Goal: Download file/media

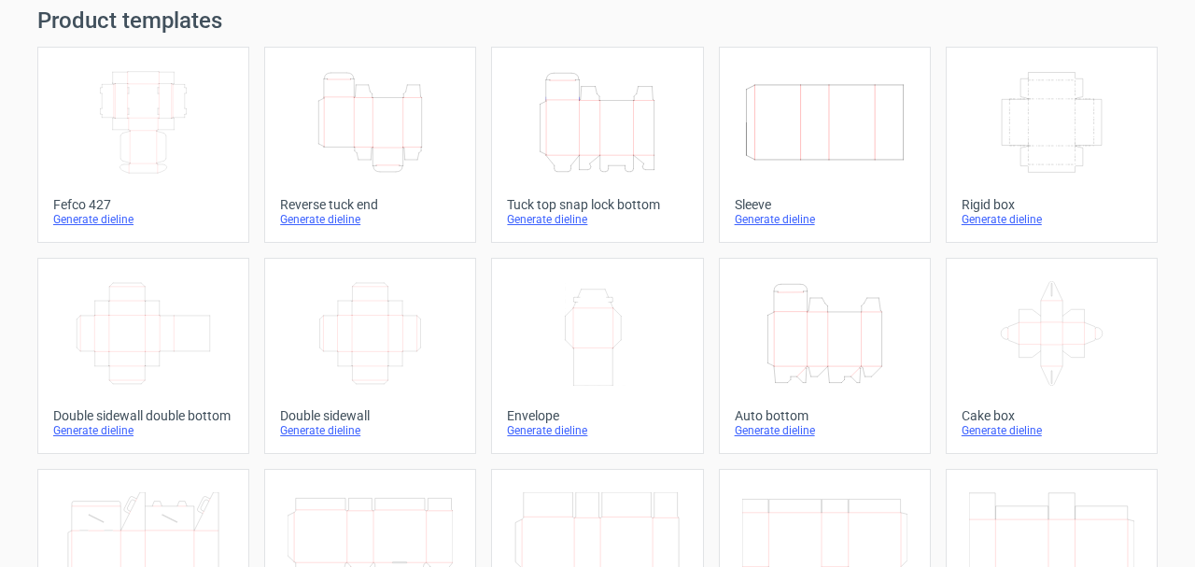
scroll to position [93, 0]
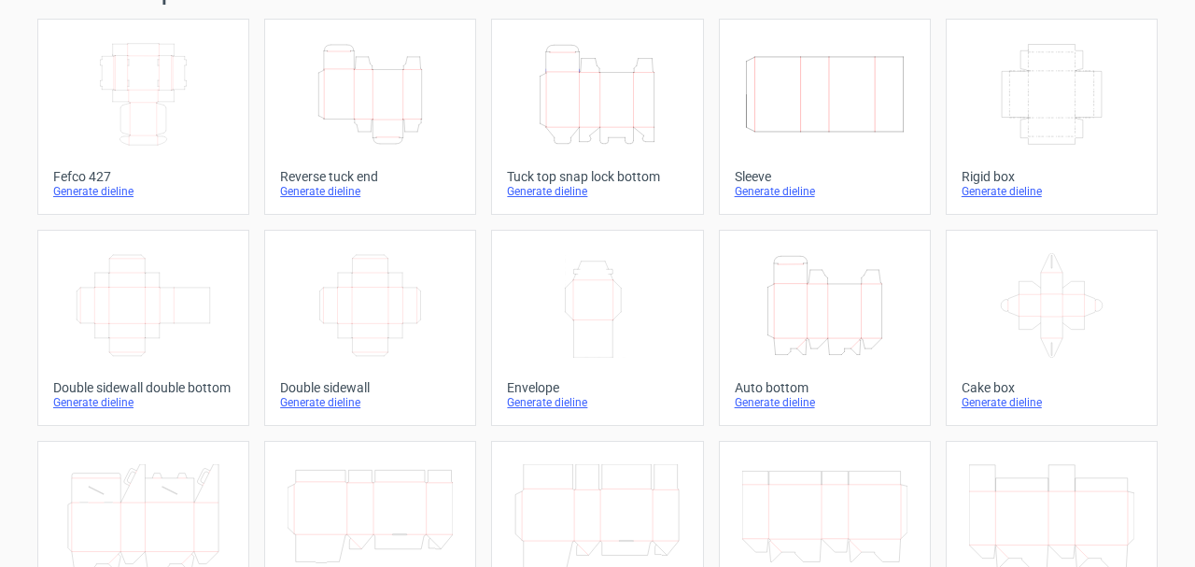
click at [1044, 317] on icon at bounding box center [1051, 305] width 165 height 105
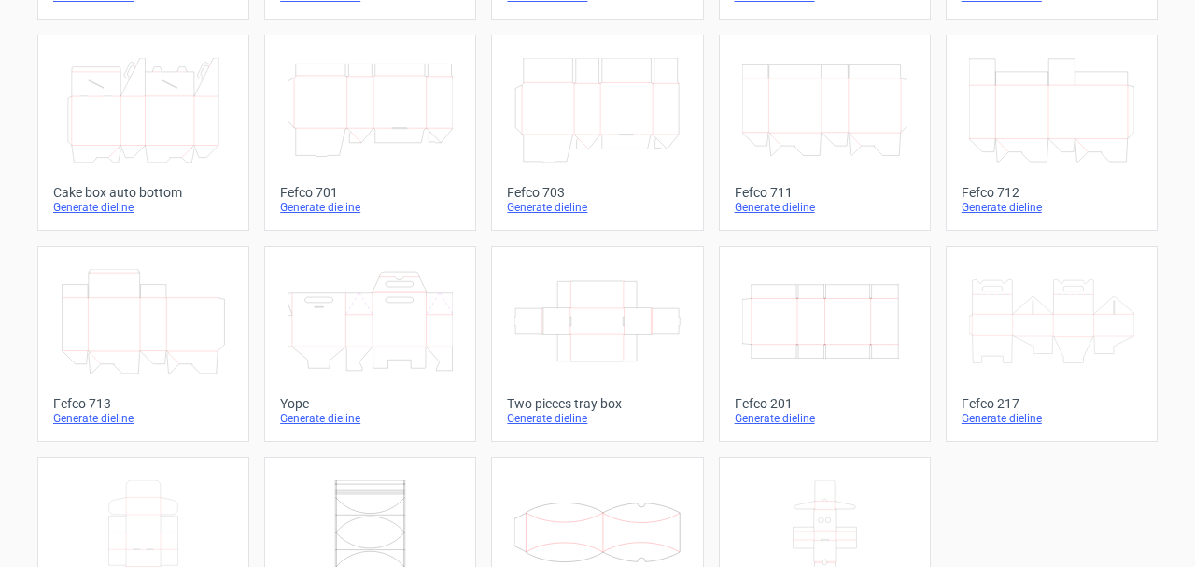
scroll to position [503, 0]
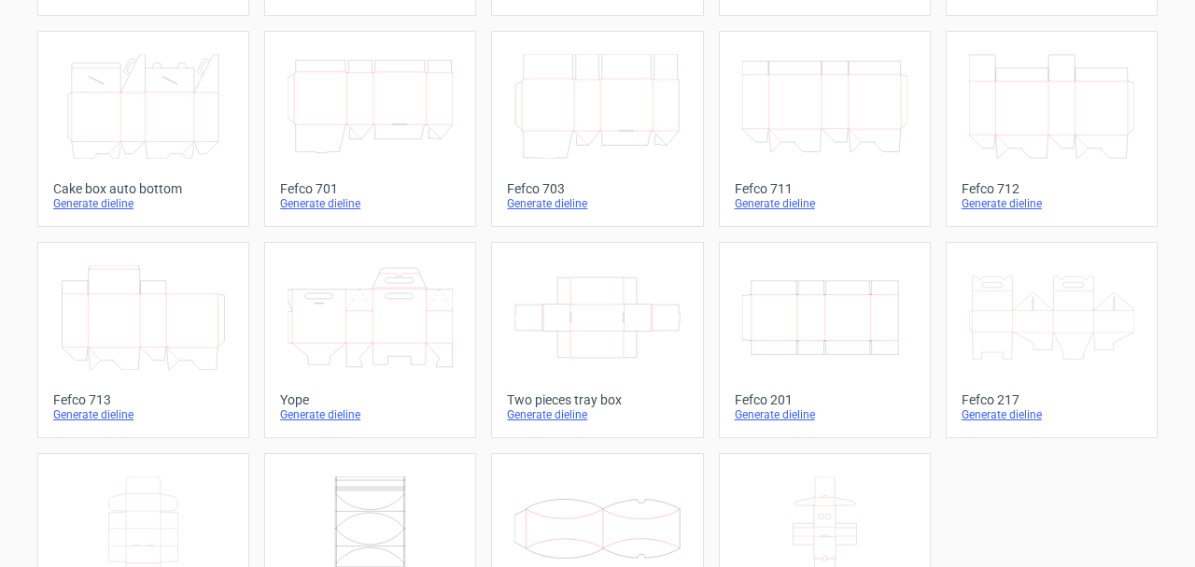
click at [598, 386] on link "Two pieces tray box Generate dieline" at bounding box center [597, 340] width 212 height 196
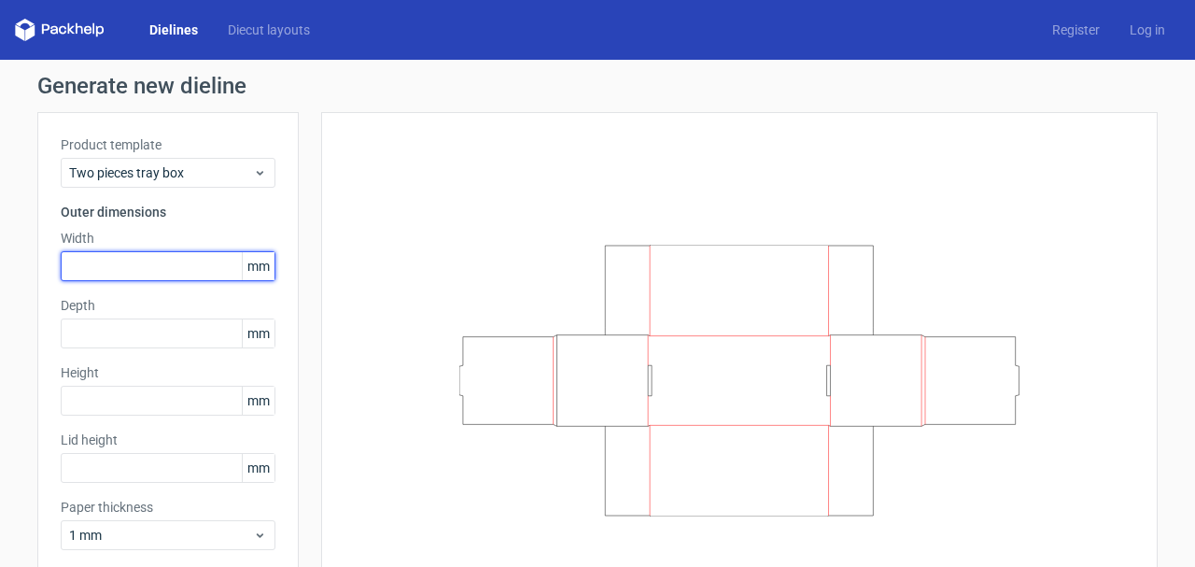
click at [173, 267] on input "text" at bounding box center [168, 266] width 215 height 30
type input "50"
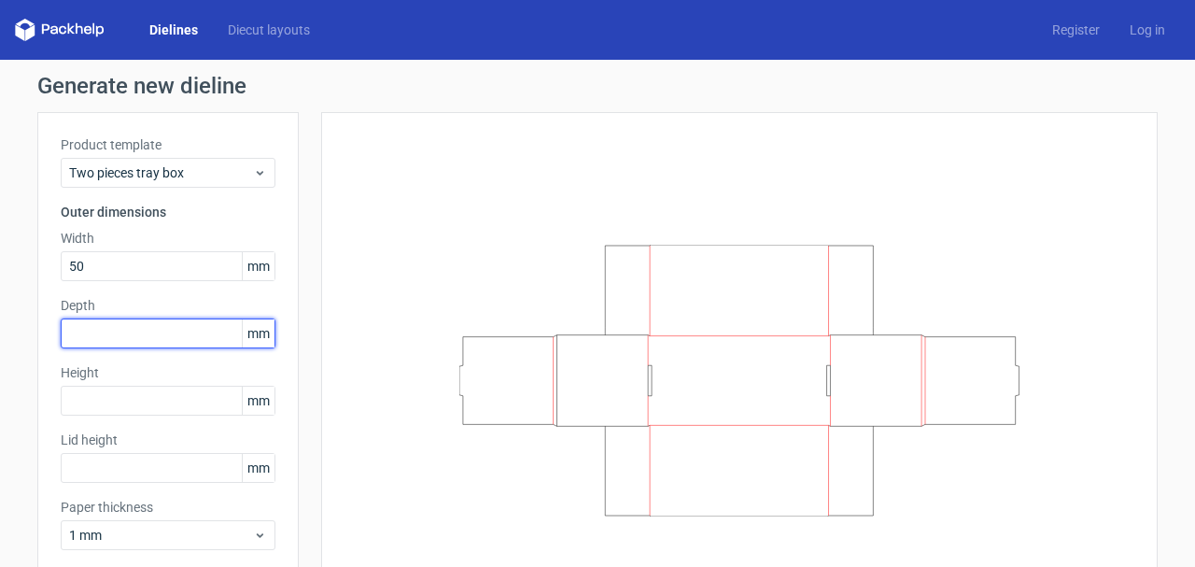
click at [101, 337] on input "text" at bounding box center [168, 333] width 215 height 30
type input "50"
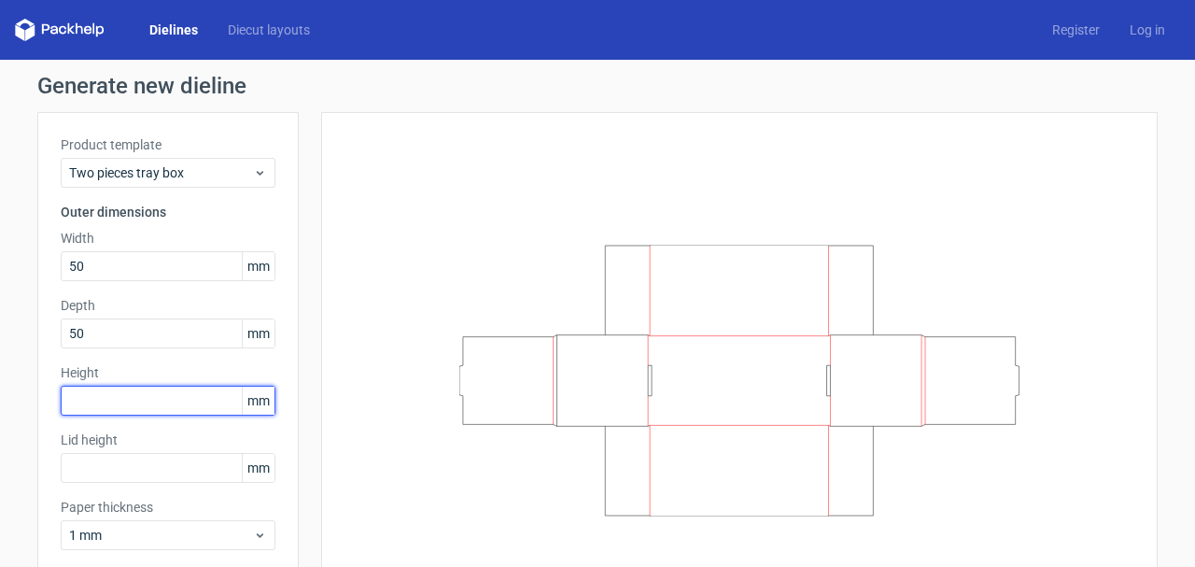
click at [130, 407] on input "text" at bounding box center [168, 401] width 215 height 30
type input "50"
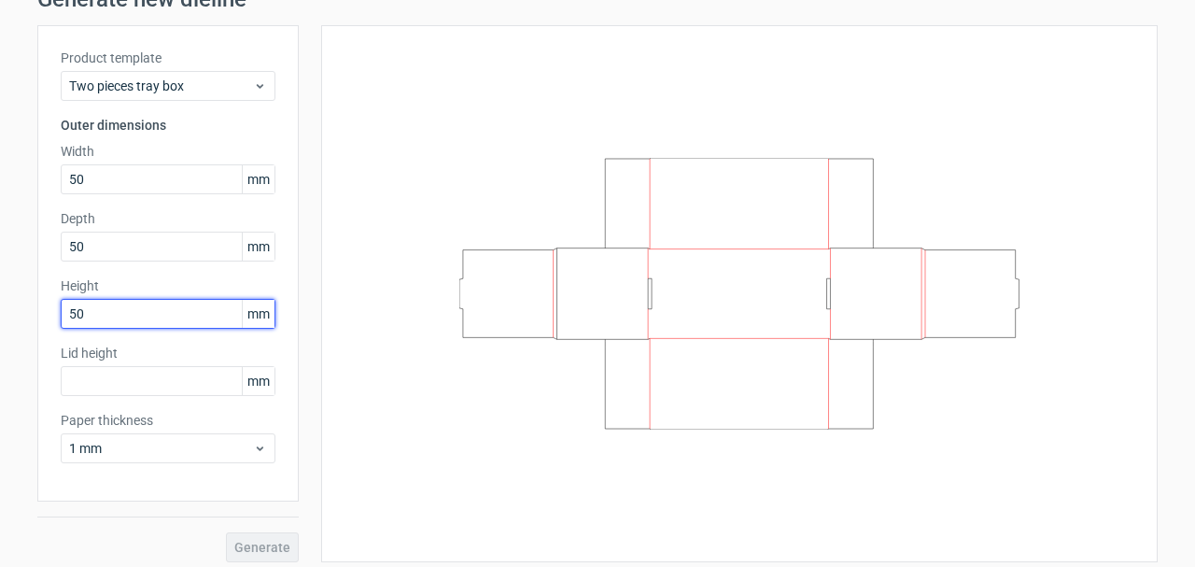
scroll to position [95, 0]
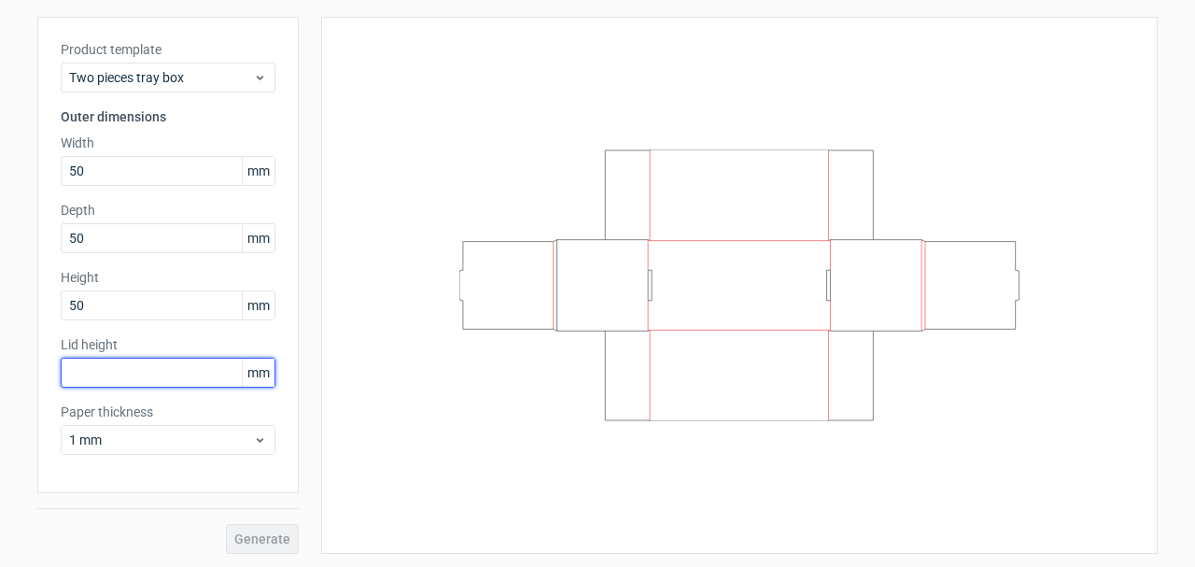
click at [175, 378] on input "text" at bounding box center [168, 373] width 215 height 30
type input "0"
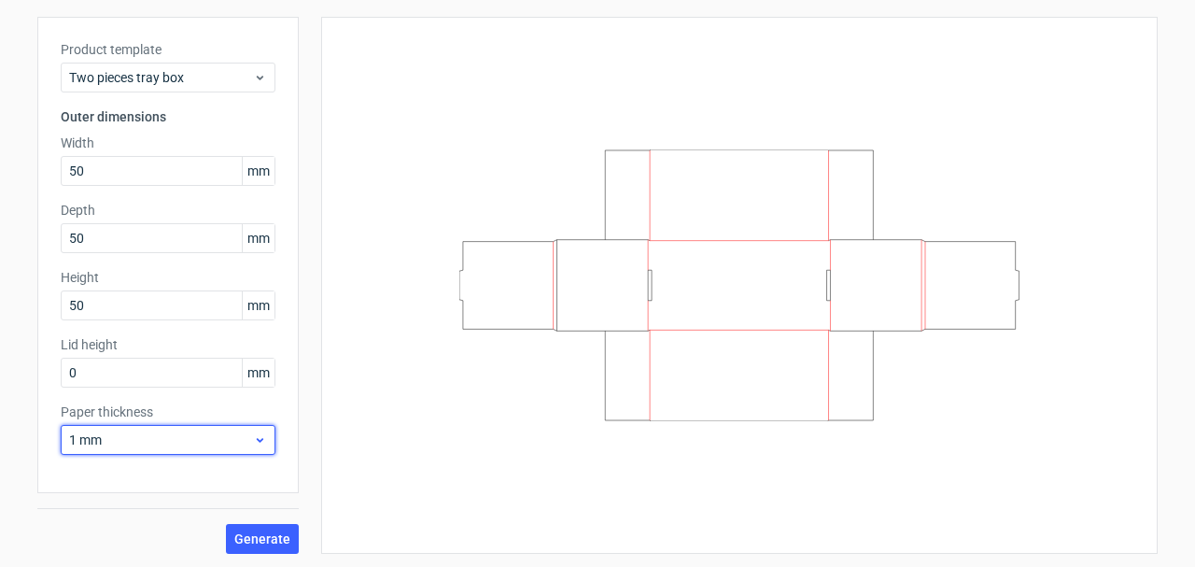
click at [245, 435] on span "1 mm" at bounding box center [161, 439] width 184 height 19
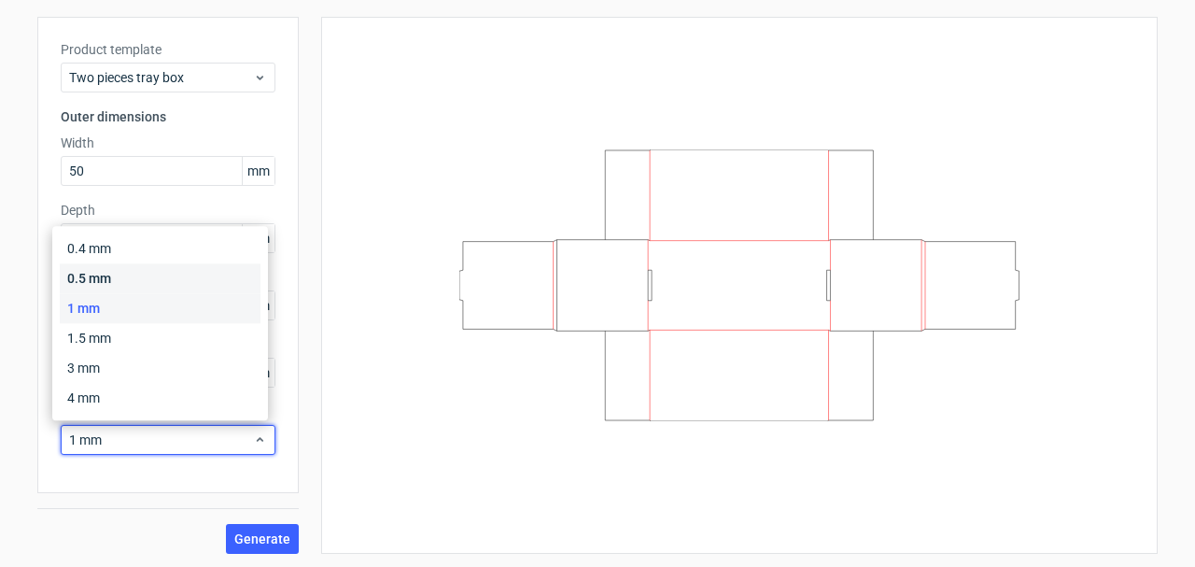
click at [147, 274] on div "0.5 mm" at bounding box center [160, 278] width 201 height 30
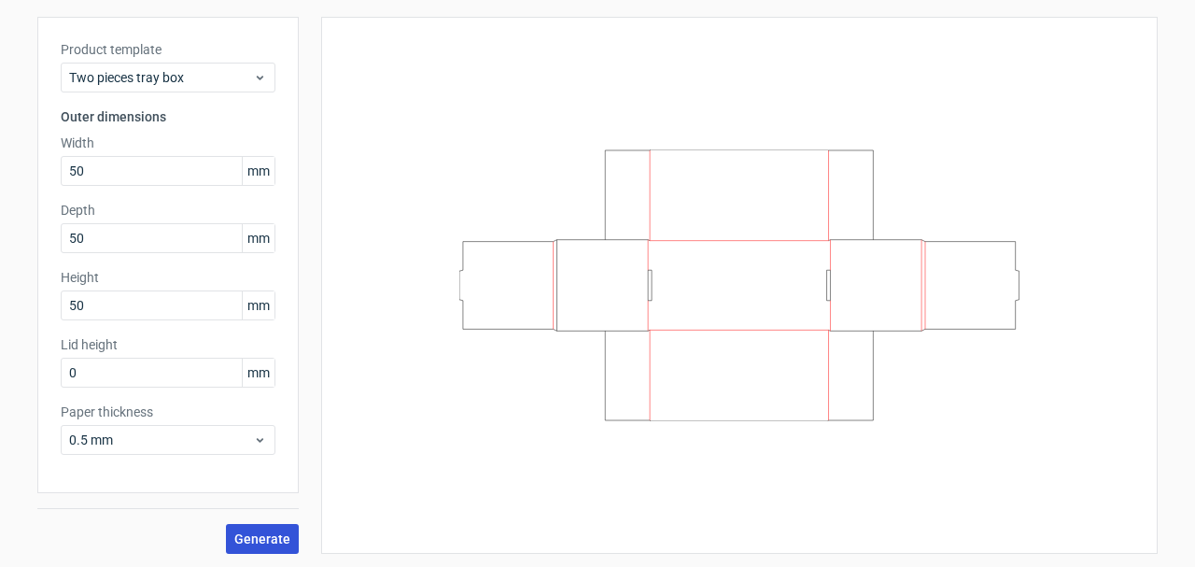
click at [272, 532] on span "Generate" at bounding box center [262, 538] width 56 height 13
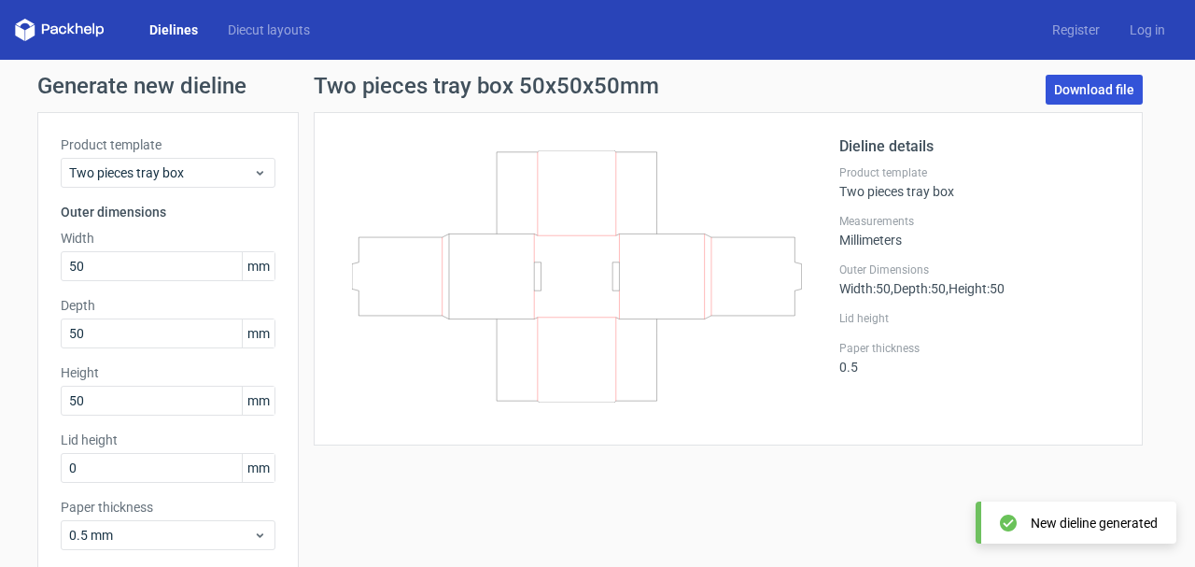
click at [1104, 92] on link "Download file" at bounding box center [1094, 90] width 97 height 30
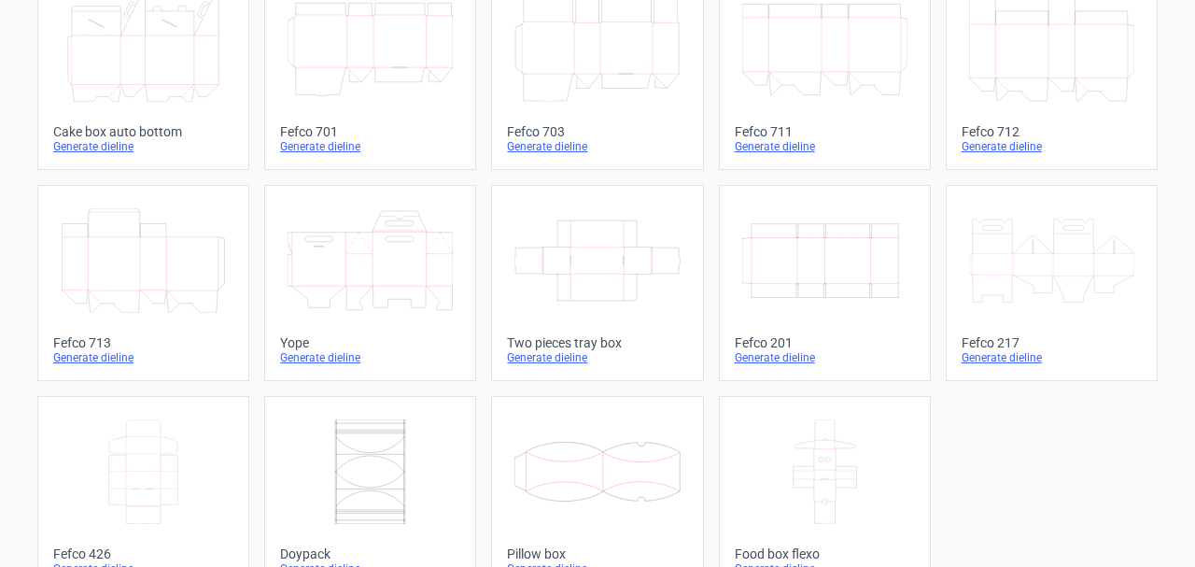
scroll to position [597, 0]
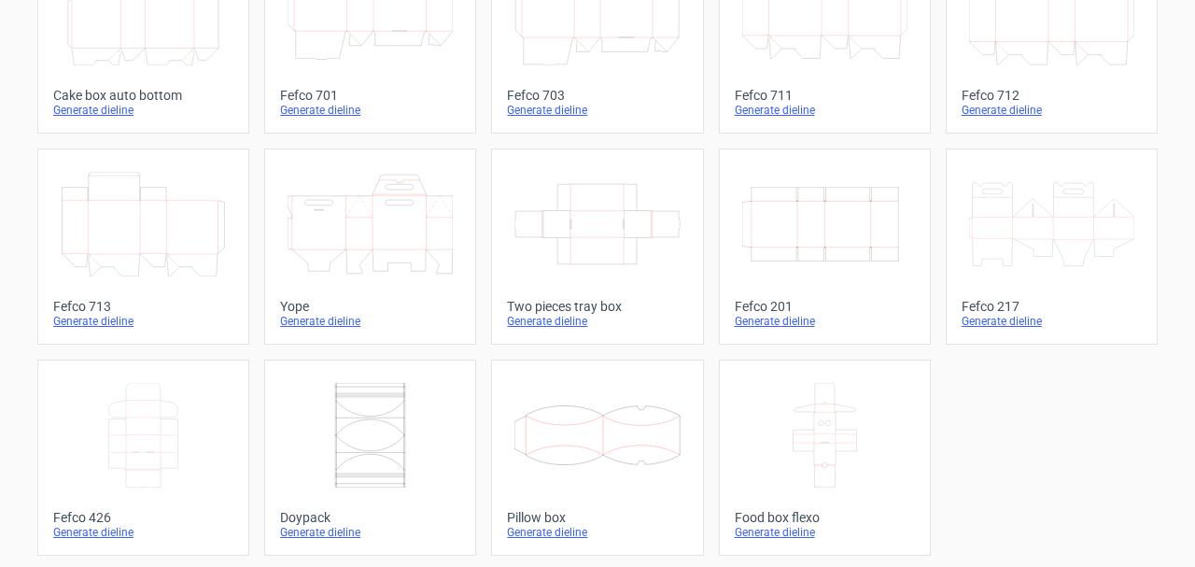
click at [134, 466] on icon at bounding box center [143, 435] width 165 height 105
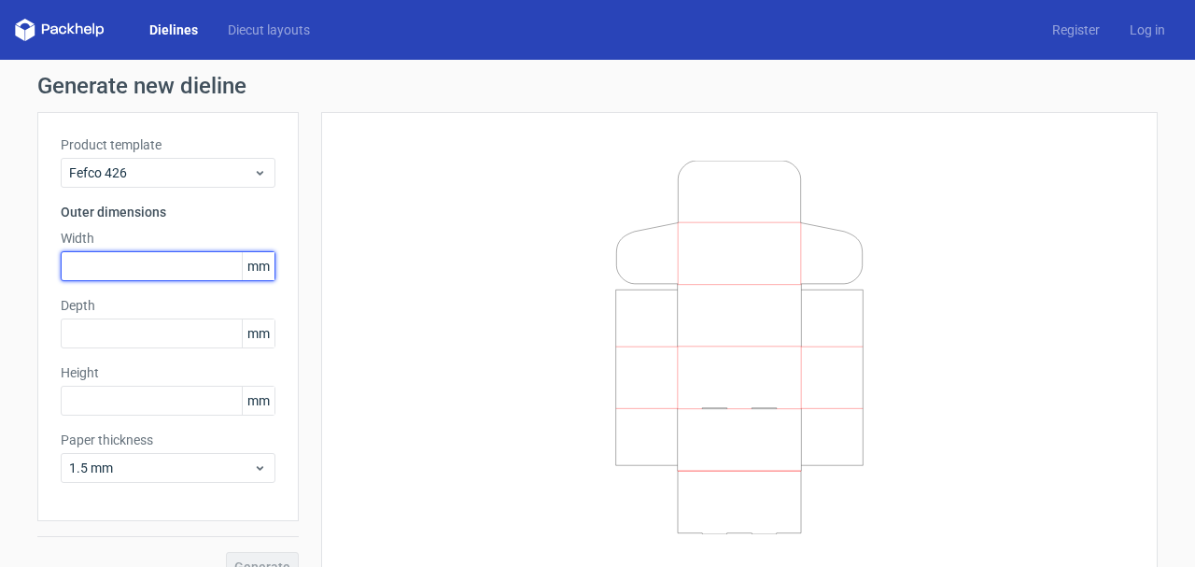
click at [106, 263] on input "text" at bounding box center [168, 266] width 215 height 30
type input "50"
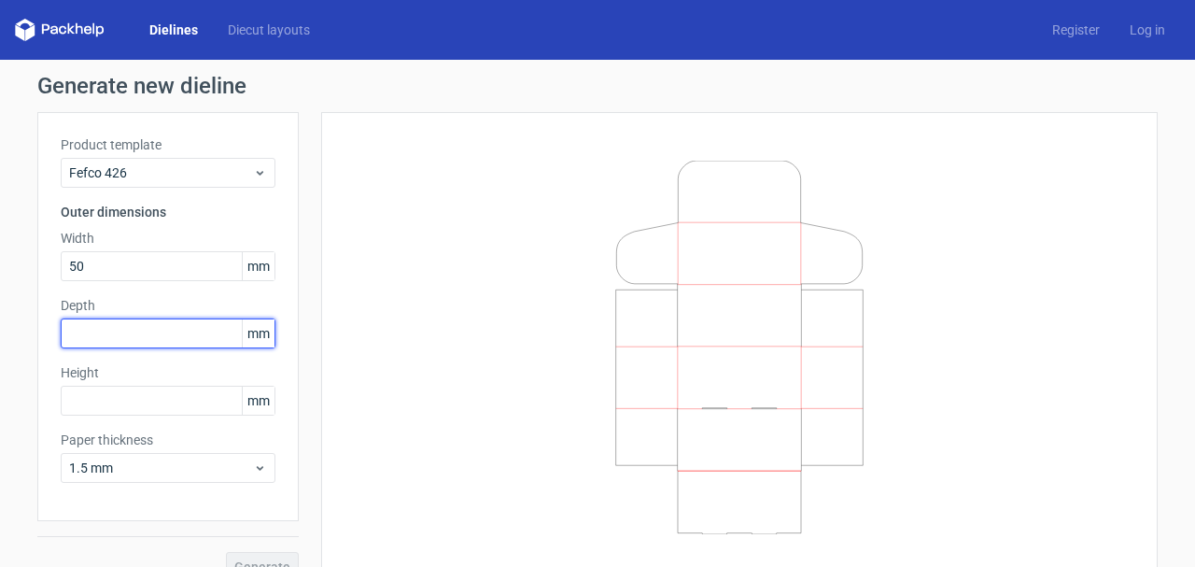
click at [107, 336] on input "text" at bounding box center [168, 333] width 215 height 30
type input "50"
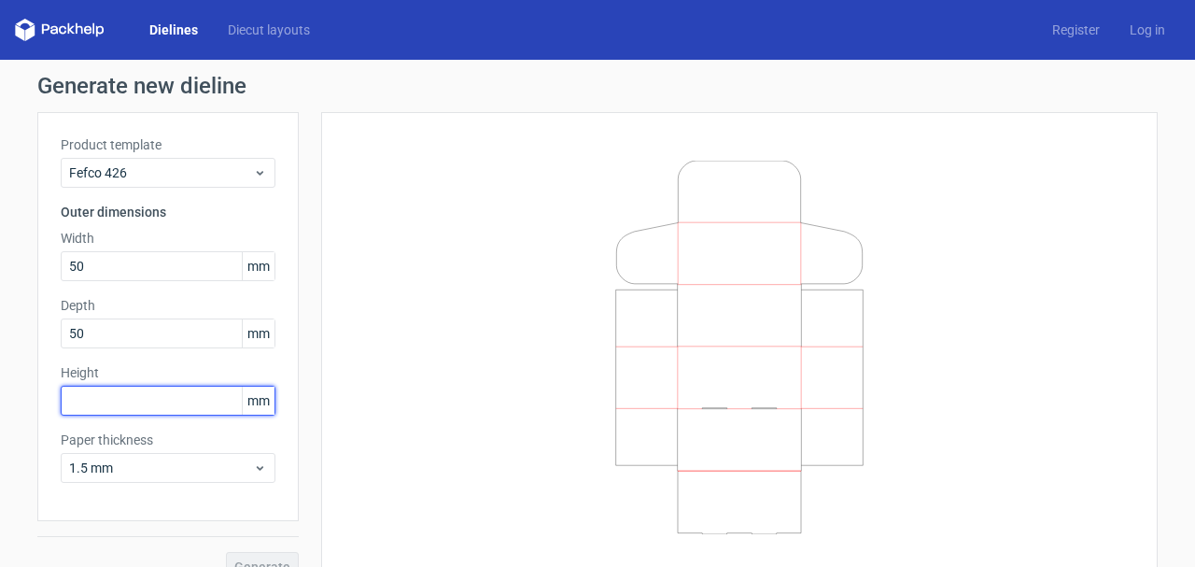
click at [104, 399] on input "text" at bounding box center [168, 401] width 215 height 30
type input "50"
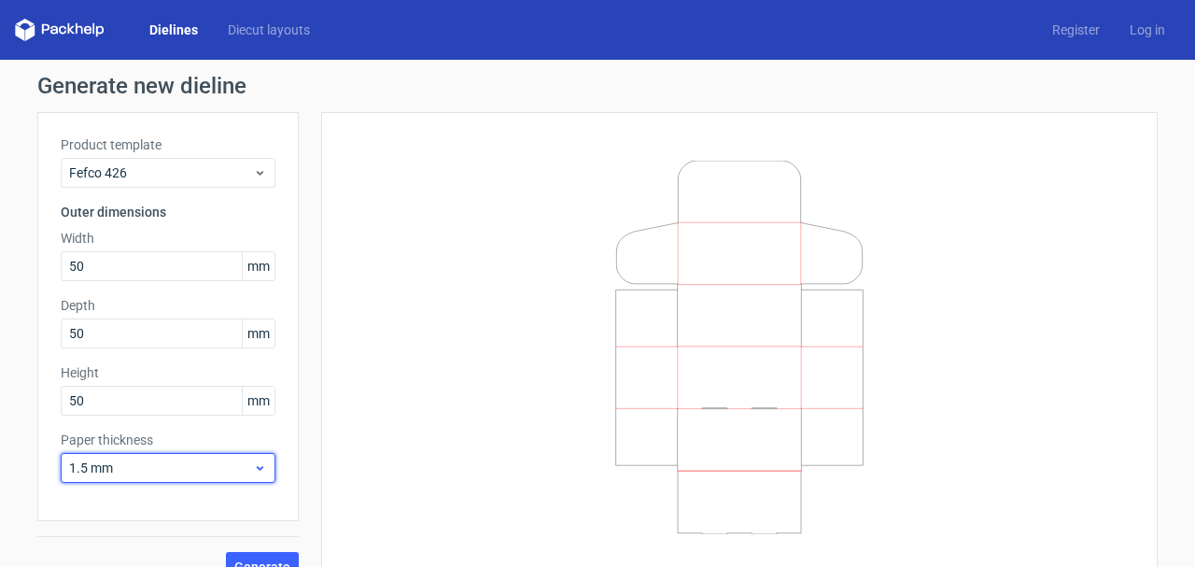
click at [244, 472] on span "1.5 mm" at bounding box center [161, 467] width 184 height 19
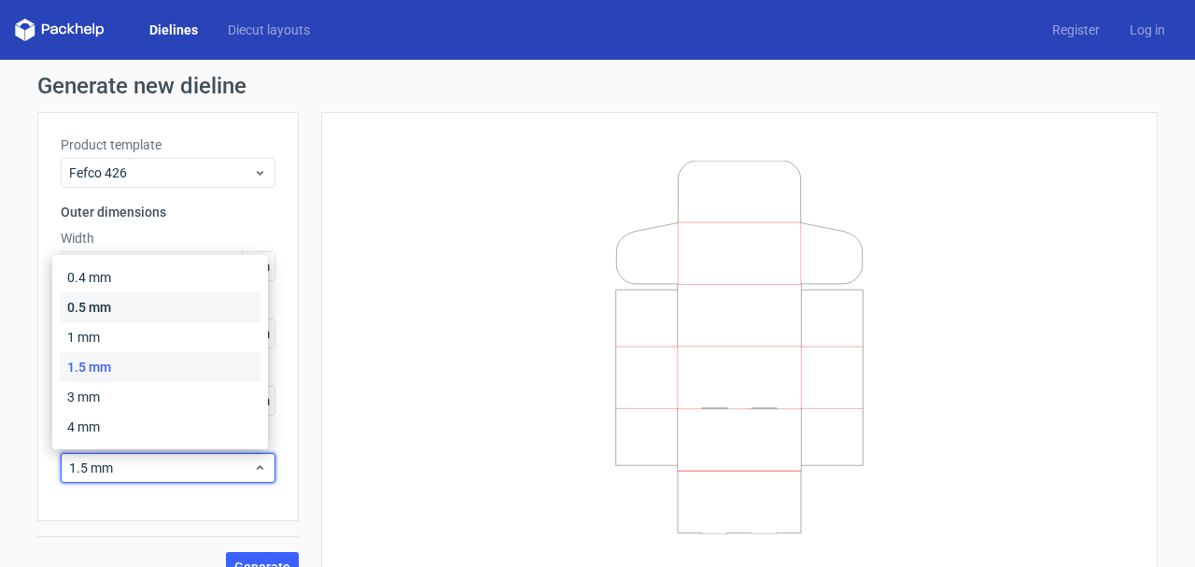
click at [143, 313] on div "0.5 mm" at bounding box center [160, 307] width 201 height 30
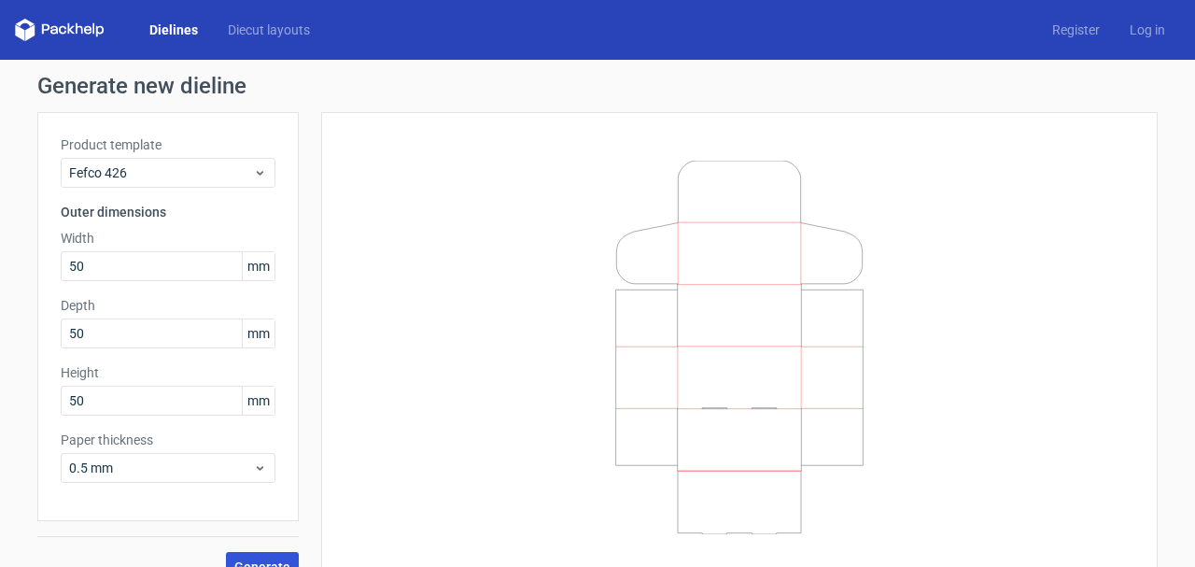
click at [266, 557] on button "Generate" at bounding box center [262, 567] width 73 height 30
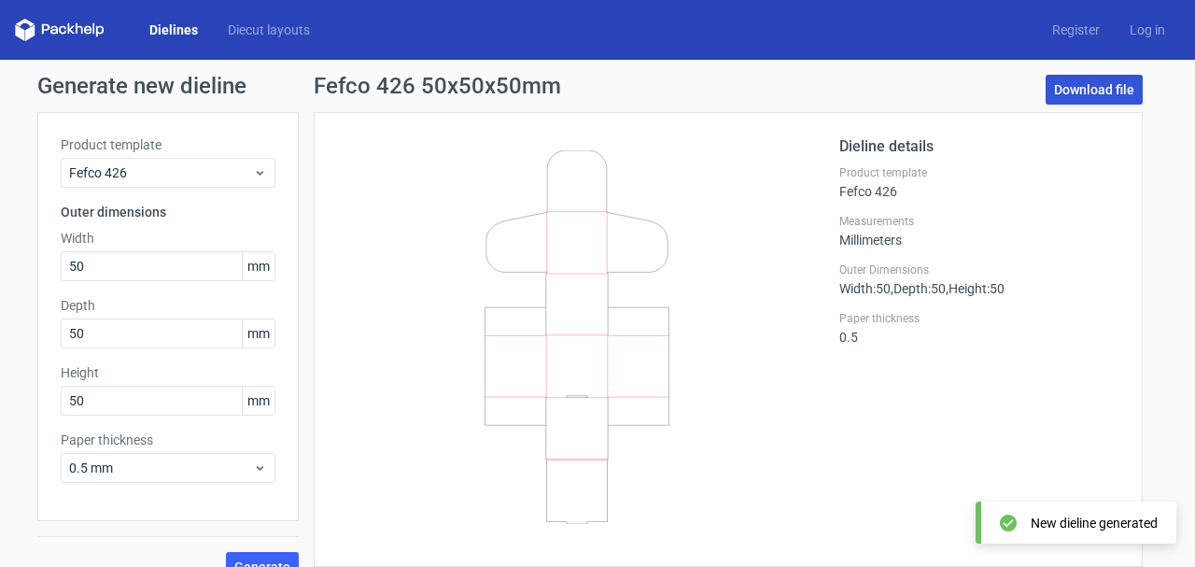
click at [1108, 83] on link "Download file" at bounding box center [1094, 90] width 97 height 30
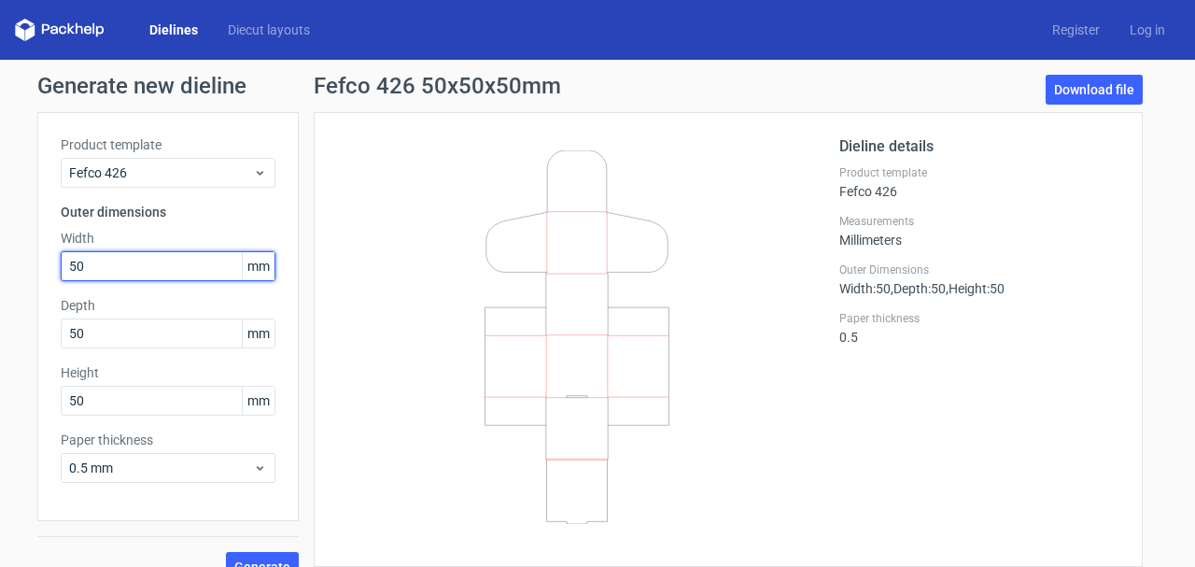
click at [139, 266] on input "50" at bounding box center [168, 266] width 215 height 30
type input "5"
type input "40"
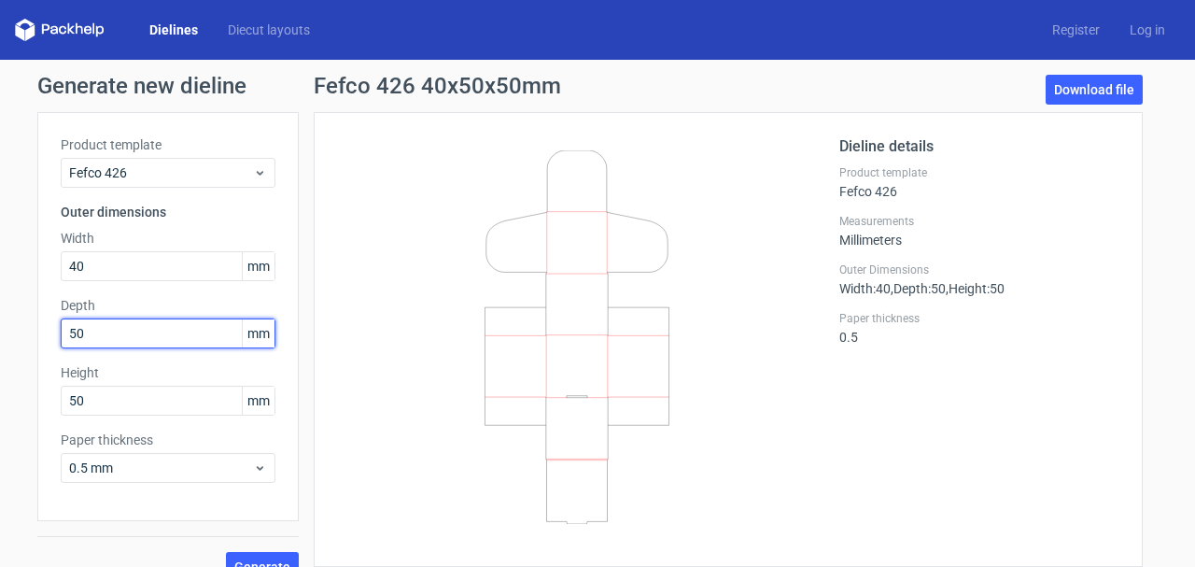
click at [106, 331] on input "50" at bounding box center [168, 333] width 215 height 30
type input "5"
type input "40"
click at [135, 421] on div "Product template Fefco 426 Outer dimensions Width 40 mm Depth 40 mm Height 50 m…" at bounding box center [167, 316] width 261 height 409
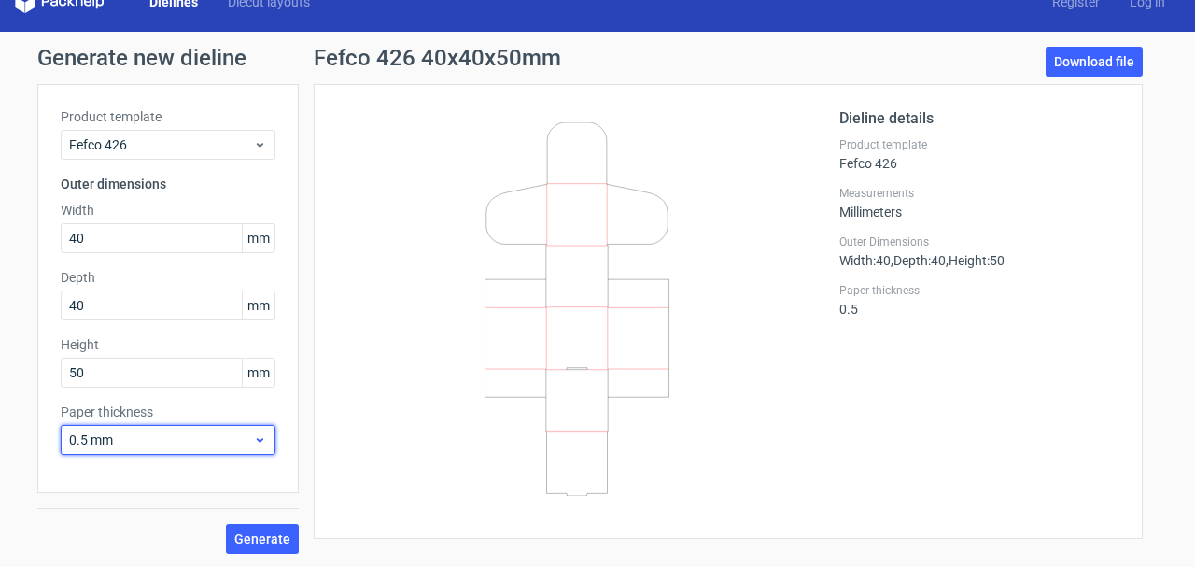
click at [177, 442] on span "0.5 mm" at bounding box center [161, 439] width 184 height 19
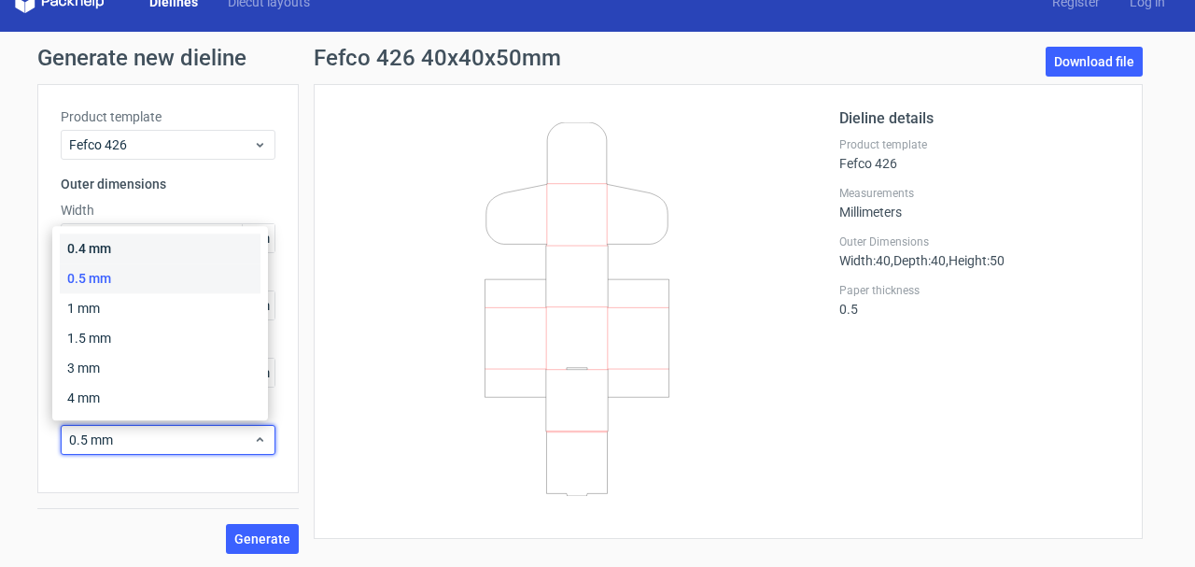
click at [121, 256] on div "0.4 mm" at bounding box center [160, 248] width 201 height 30
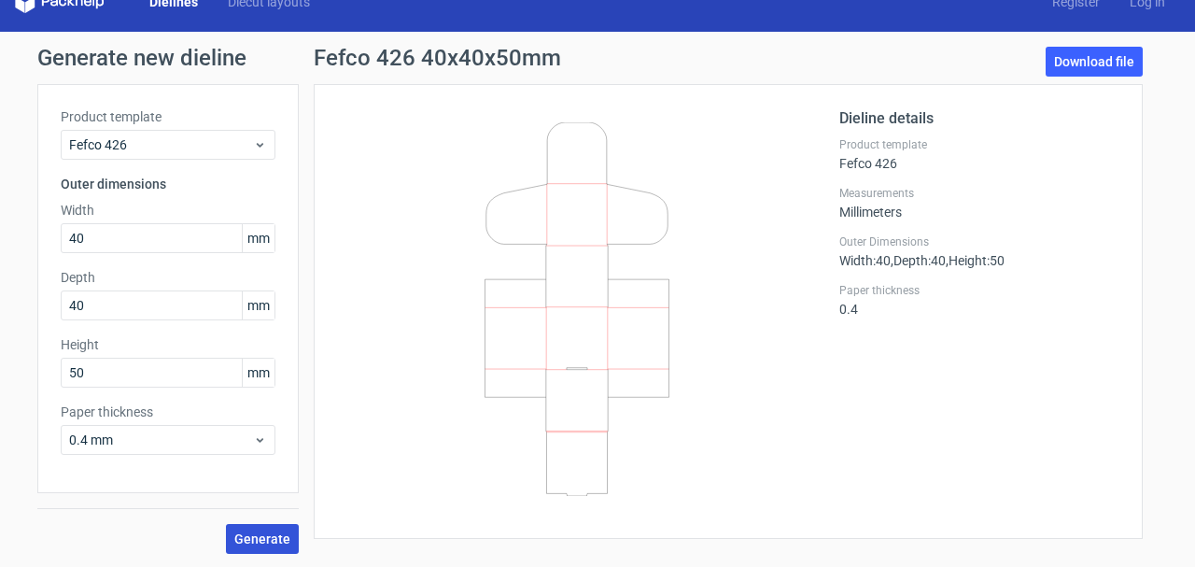
click at [270, 538] on span "Generate" at bounding box center [262, 538] width 56 height 13
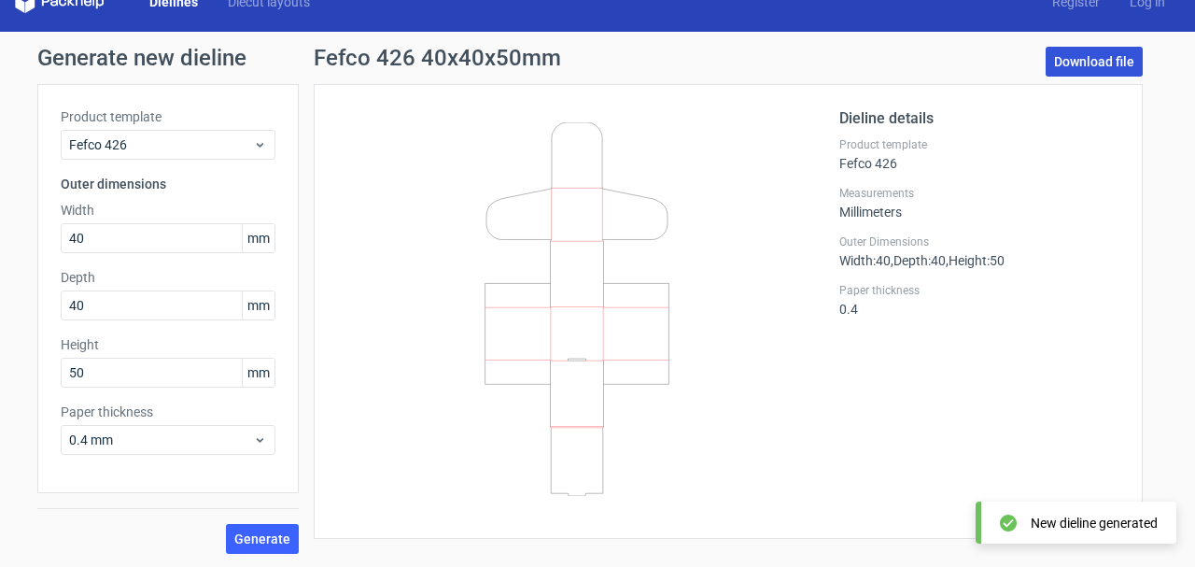
click at [1089, 63] on link "Download file" at bounding box center [1094, 62] width 97 height 30
